Goal: Transaction & Acquisition: Download file/media

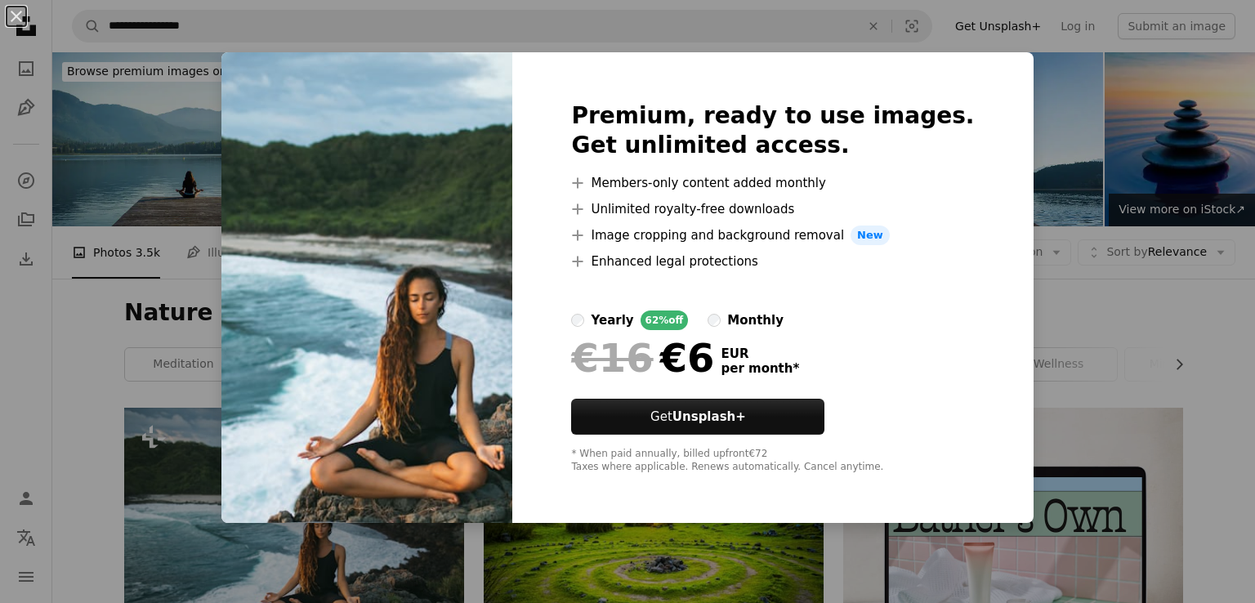
click at [255, 161] on img at bounding box center [366, 287] width 291 height 471
click at [242, 128] on div "An X shape Premium, ready to use images. Get unlimited access. A plus sign Memb…" at bounding box center [627, 301] width 1255 height 603
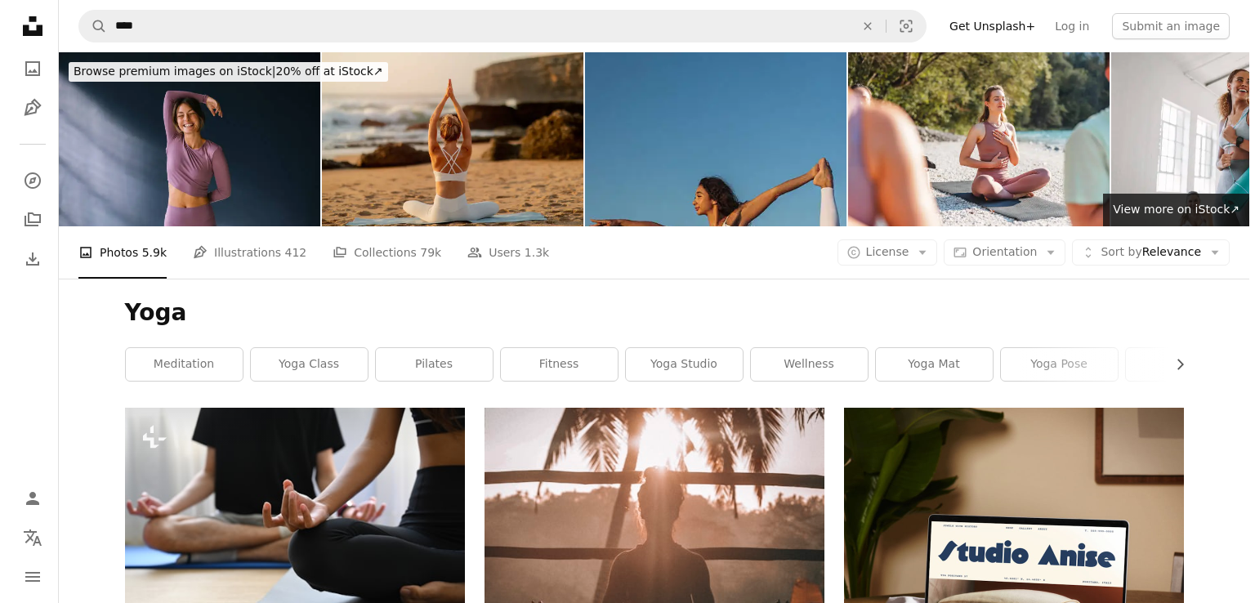
scroll to position [9357, 0]
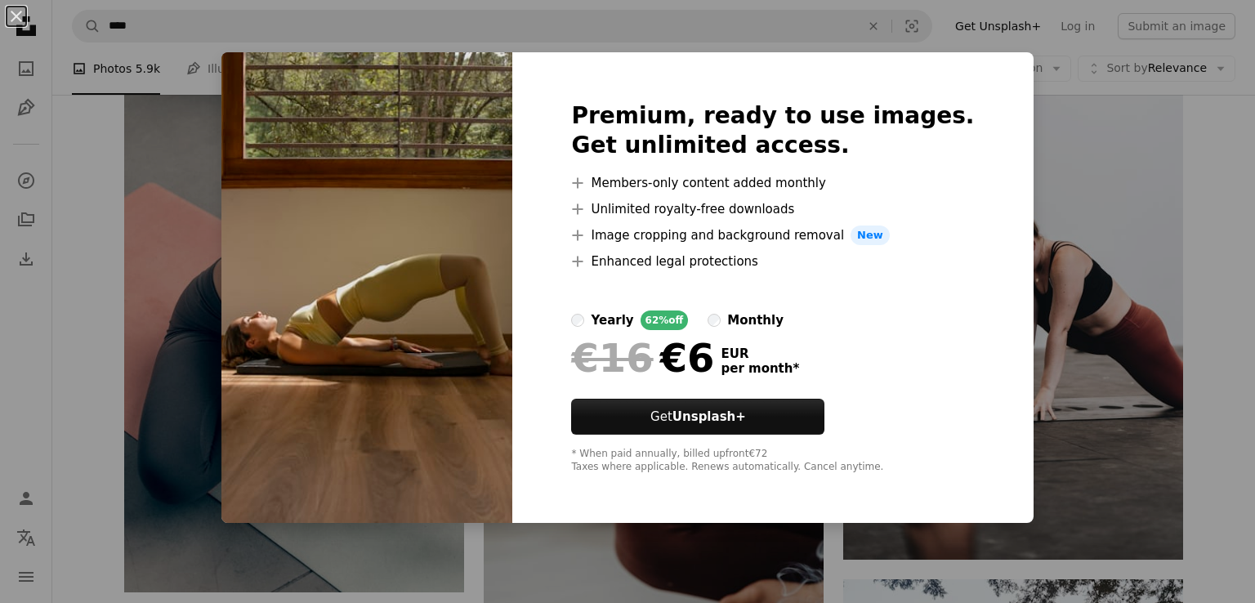
click at [216, 114] on div "An X shape Premium, ready to use images. Get unlimited access. A plus sign Memb…" at bounding box center [627, 301] width 1255 height 603
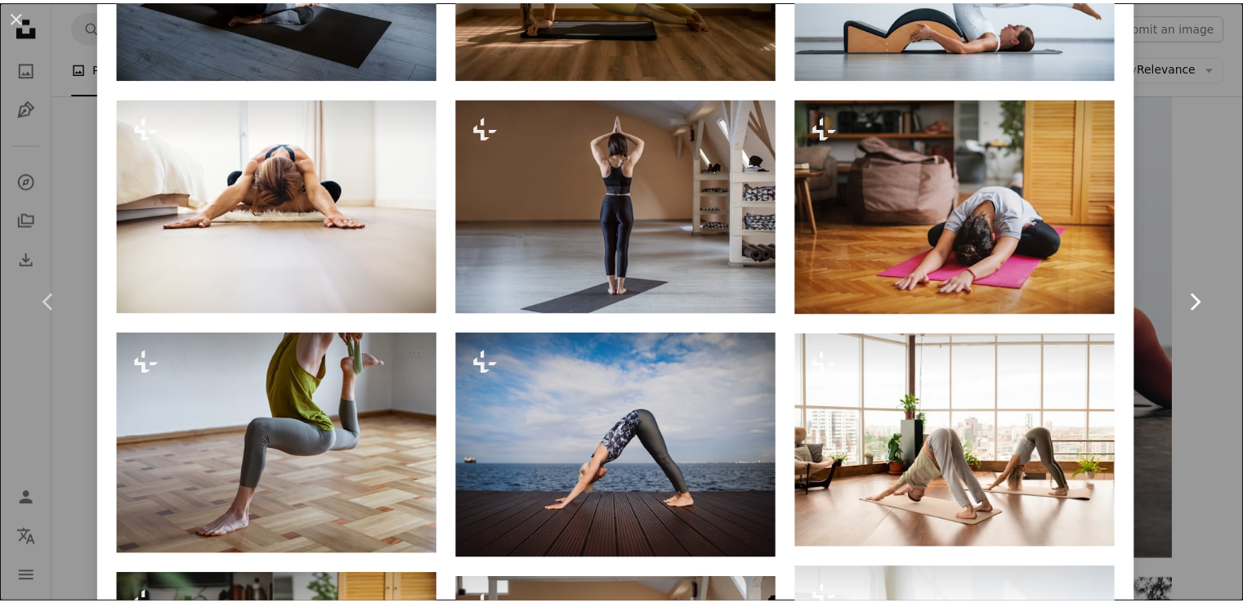
scroll to position [1980, 0]
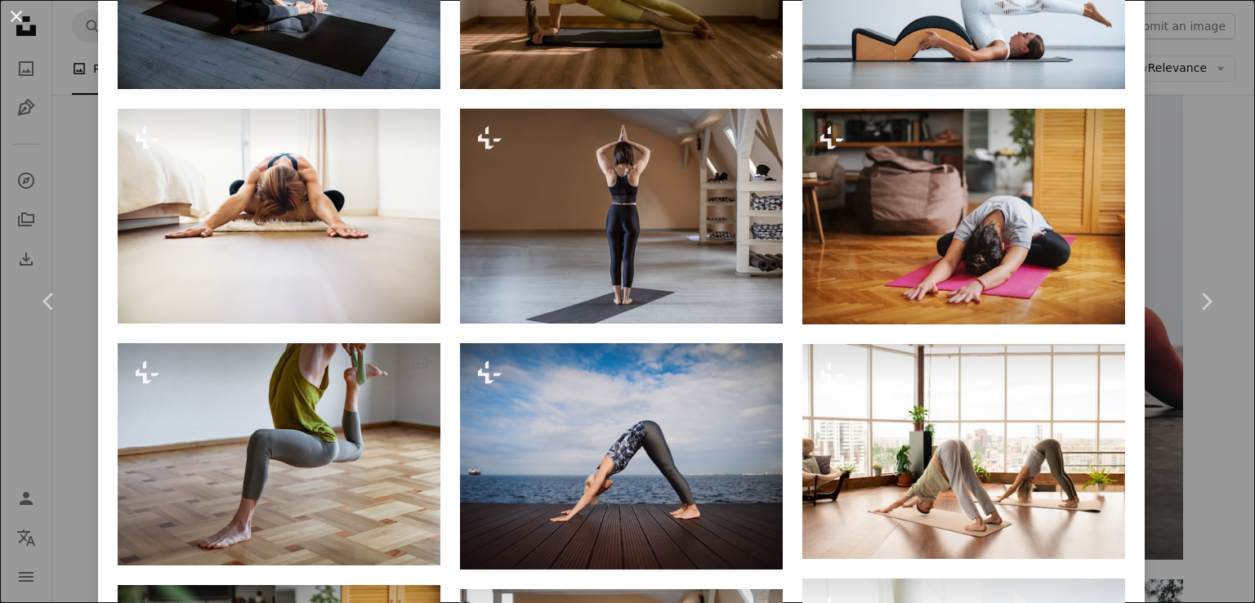
click at [9, 17] on button "An X shape" at bounding box center [17, 17] width 20 height 20
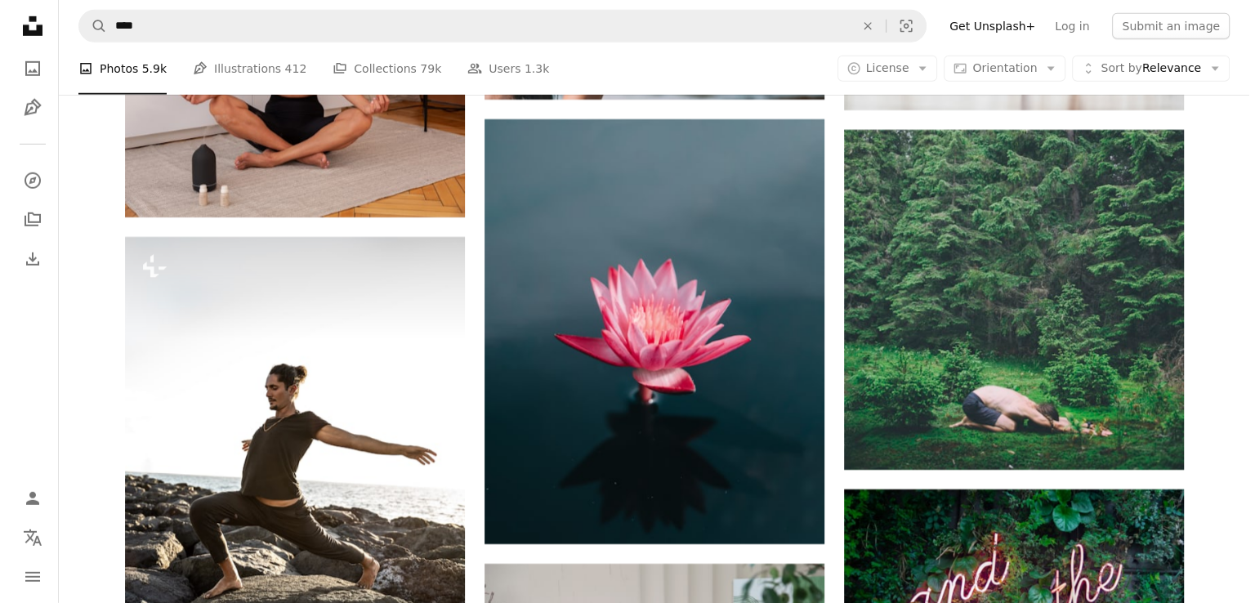
scroll to position [35985, 0]
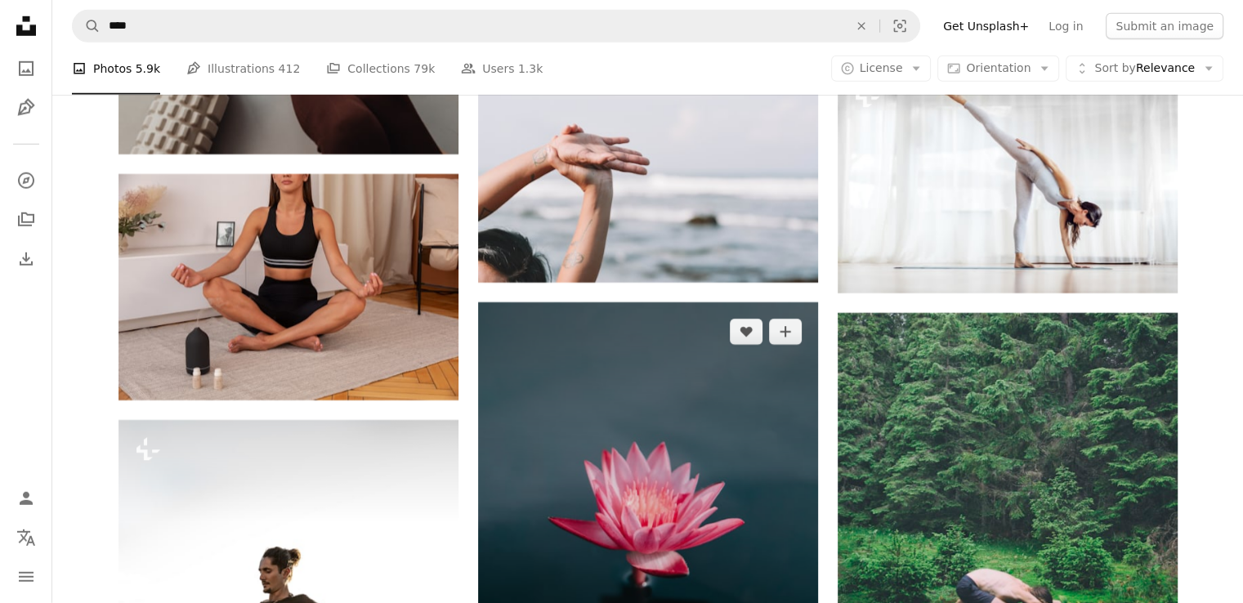
click at [703, 360] on img at bounding box center [648, 514] width 340 height 425
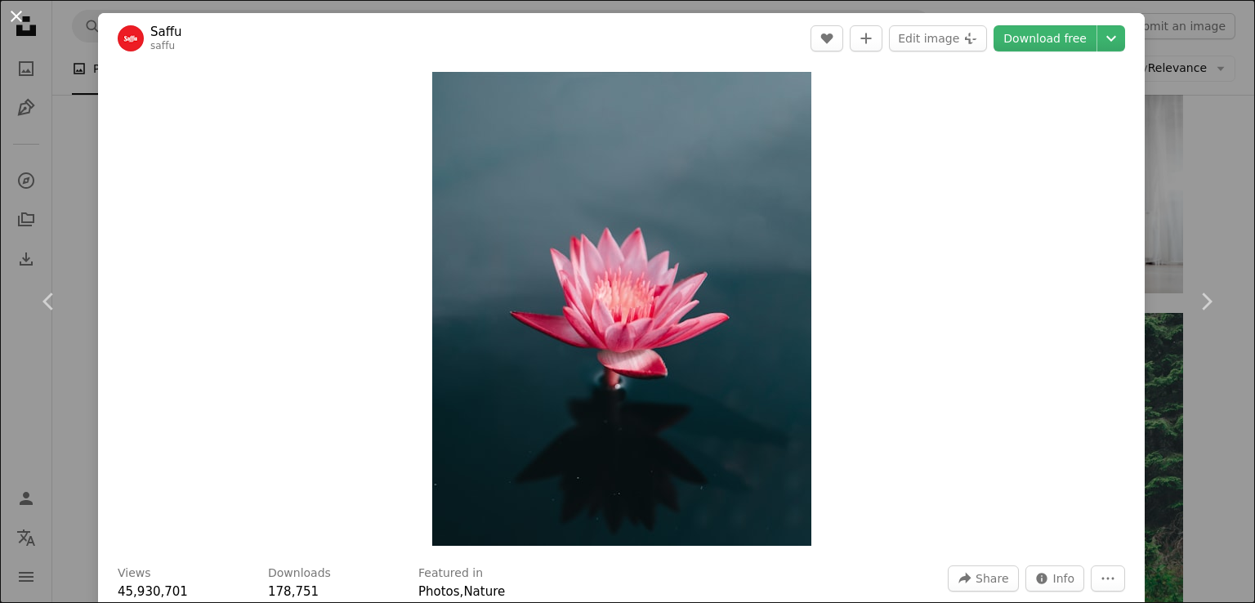
click at [8, 7] on button "An X shape" at bounding box center [17, 17] width 20 height 20
